Goal: Task Accomplishment & Management: Manage account settings

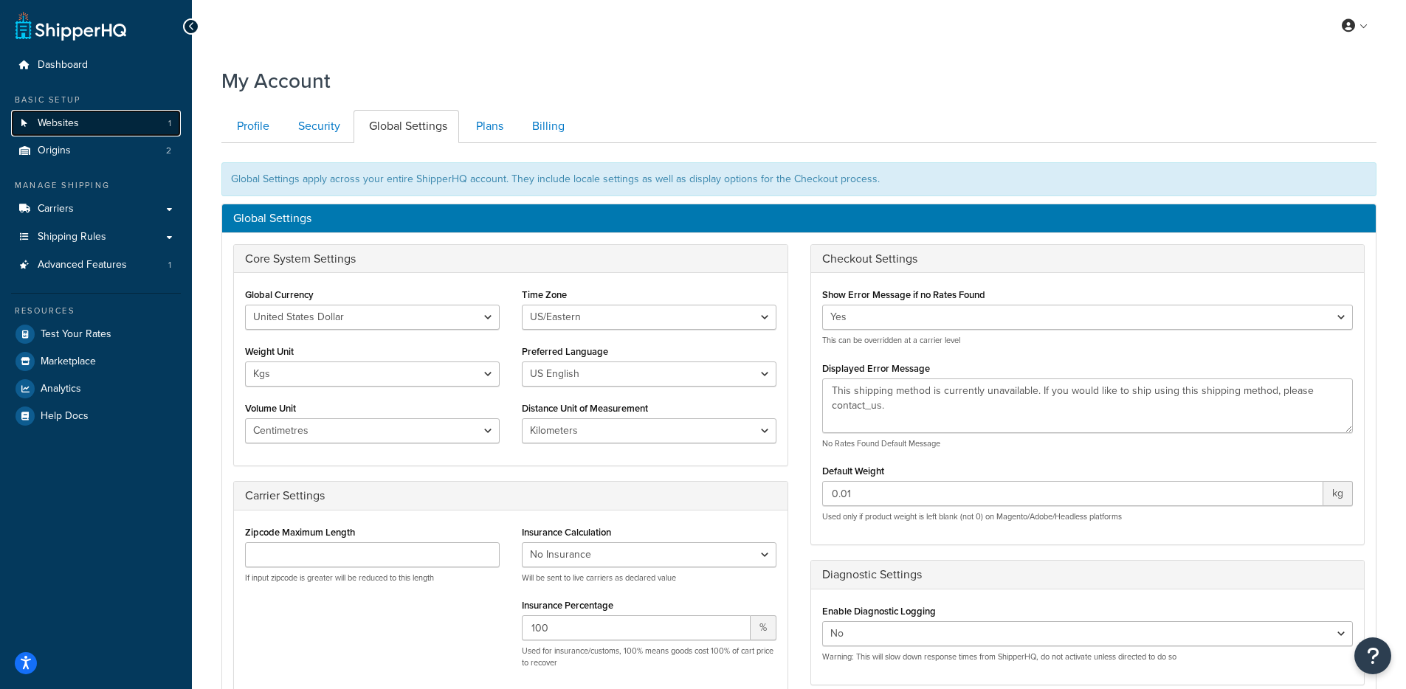
click at [82, 128] on link "Websites 1" at bounding box center [96, 123] width 170 height 27
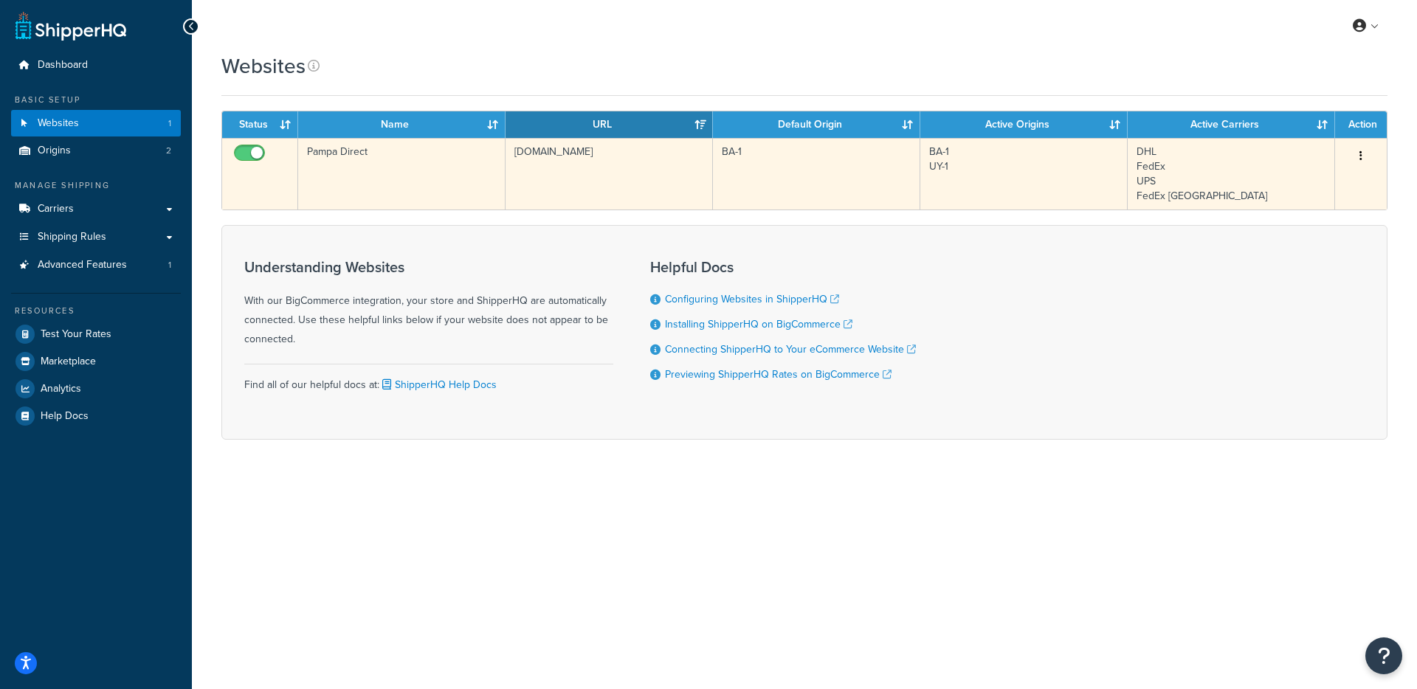
click at [539, 176] on td "[DOMAIN_NAME]" at bounding box center [609, 174] width 207 height 72
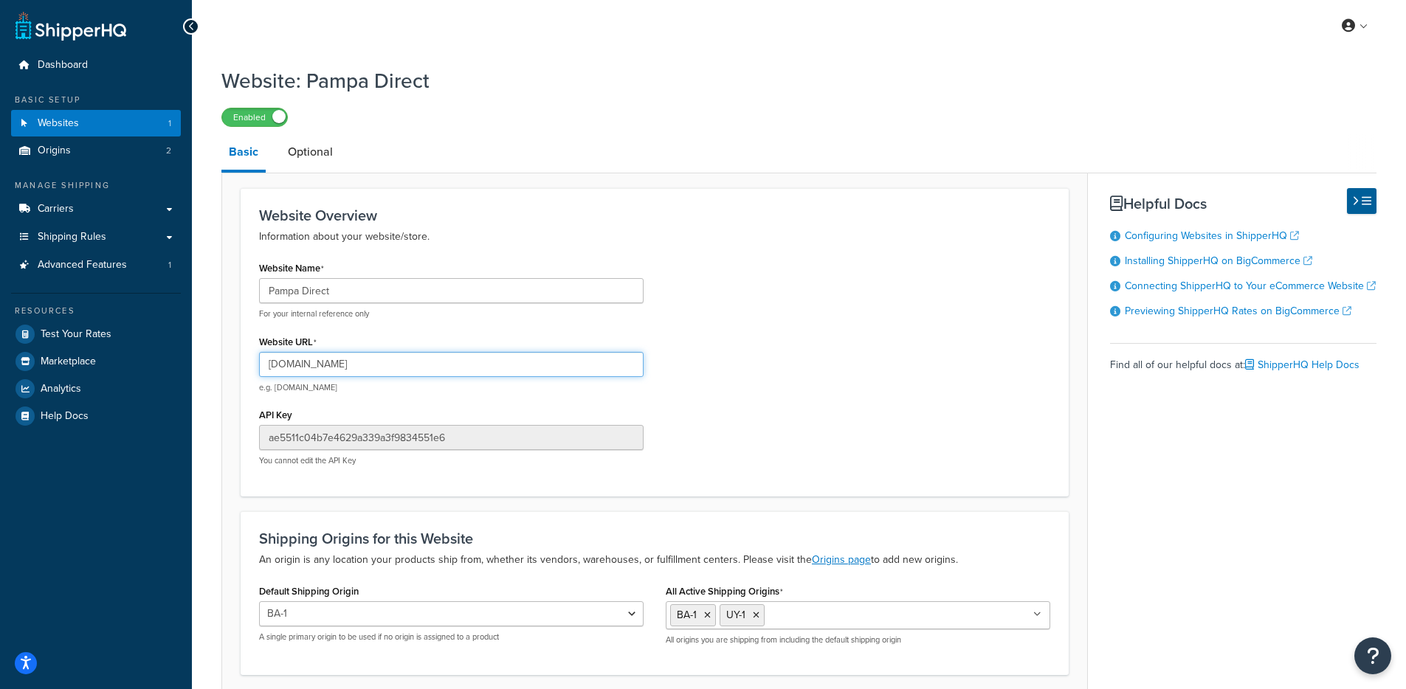
drag, startPoint x: 282, startPoint y: 360, endPoint x: 246, endPoint y: 359, distance: 36.2
click at [246, 359] on div "Website Overview Information about your website/store. Website Name Pampa Direc…" at bounding box center [655, 342] width 828 height 308
